Goal: Information Seeking & Learning: Learn about a topic

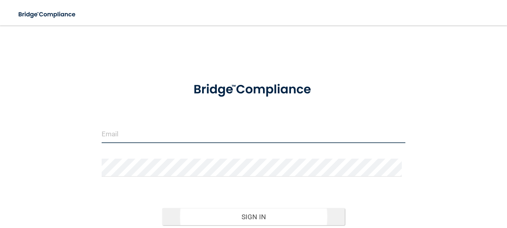
type input "[EMAIL_ADDRESS][DOMAIN_NAME]"
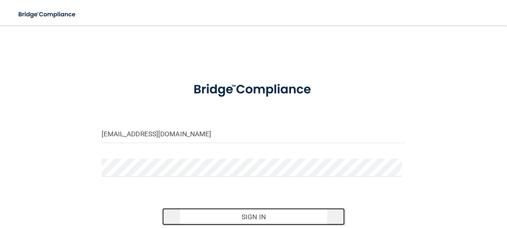
click at [253, 218] on button "Sign In" at bounding box center [253, 217] width 183 height 18
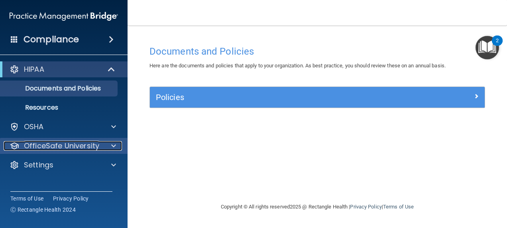
click at [89, 148] on p "OfficeSafe University" at bounding box center [61, 146] width 75 height 10
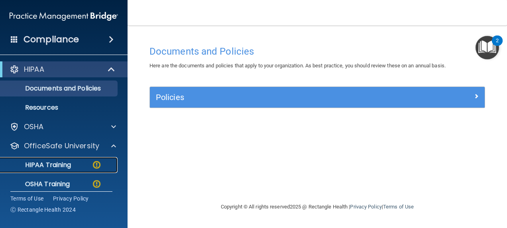
click at [53, 163] on p "HIPAA Training" at bounding box center [38, 165] width 66 height 8
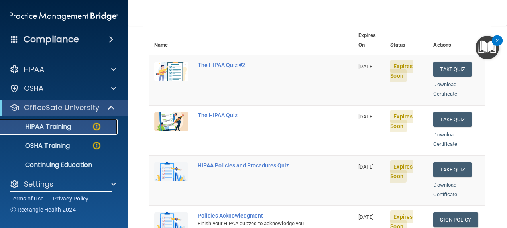
scroll to position [80, 0]
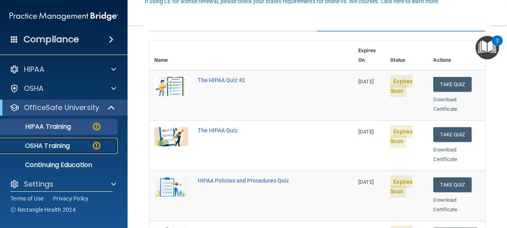
click at [49, 146] on p "OSHA Training" at bounding box center [37, 146] width 65 height 8
